Goal: Task Accomplishment & Management: Complete application form

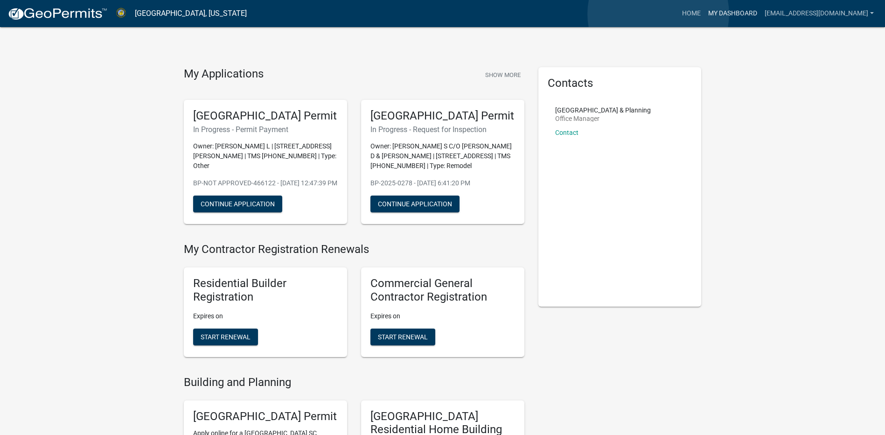
click at [704, 14] on link "My Dashboard" at bounding box center [732, 14] width 56 height 18
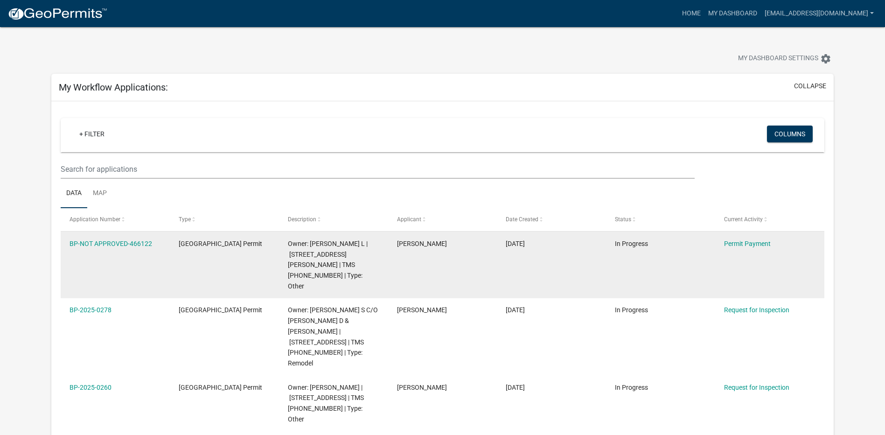
click at [94, 257] on datatable-body-cell "BP-NOT APPROVED-466122" at bounding box center [115, 264] width 109 height 67
click at [106, 244] on link "BP-NOT APPROVED-466122" at bounding box center [111, 243] width 83 height 7
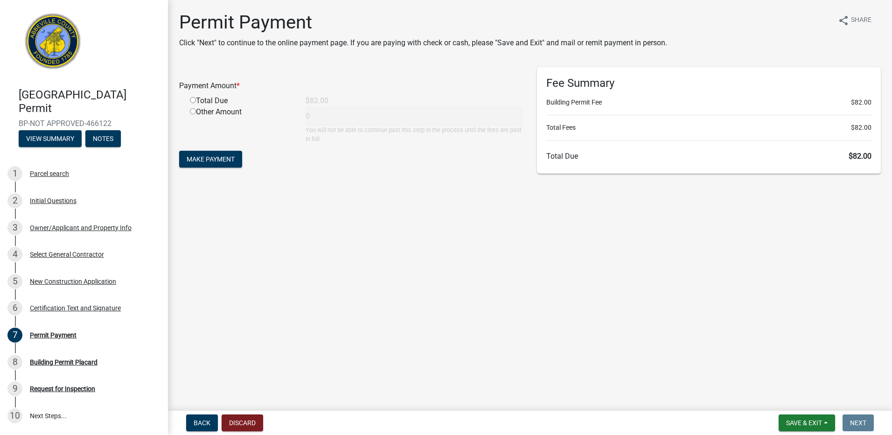
click at [194, 99] on input "radio" at bounding box center [193, 100] width 6 height 6
radio input "true"
type input "82"
click at [229, 157] on span "Make Payment" at bounding box center [211, 158] width 48 height 7
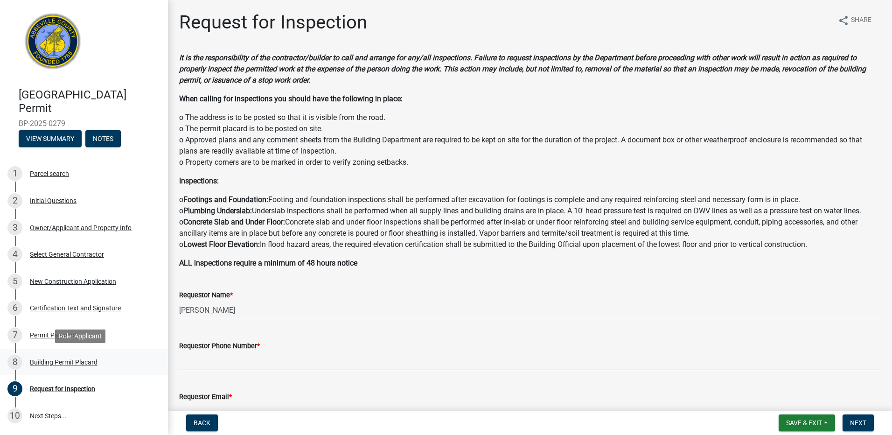
click at [65, 362] on div "Building Permit Placard" at bounding box center [64, 362] width 68 height 7
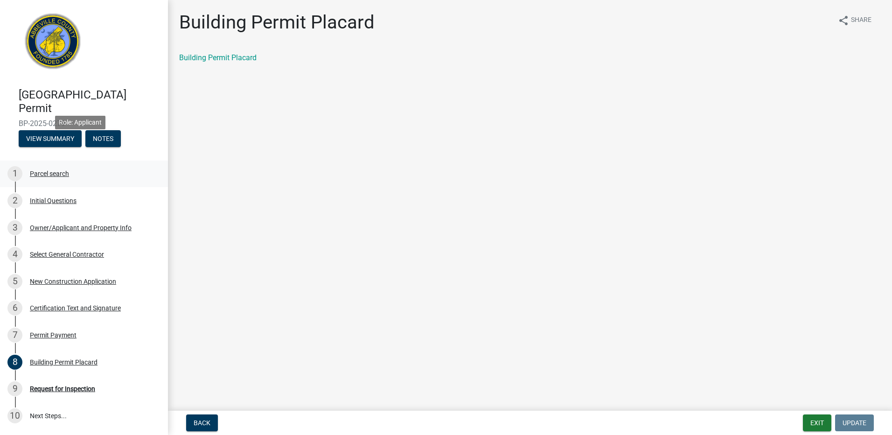
scroll to position [81, 0]
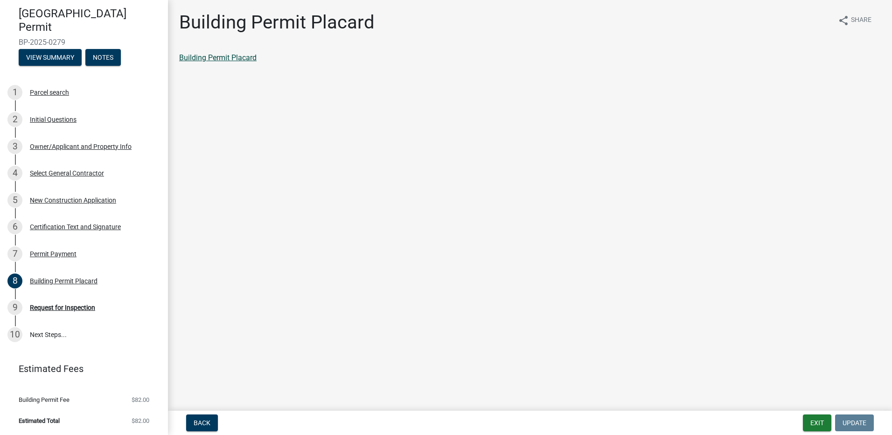
click at [223, 59] on link "Building Permit Placard" at bounding box center [217, 57] width 77 height 9
